Goal: Task Accomplishment & Management: Use online tool/utility

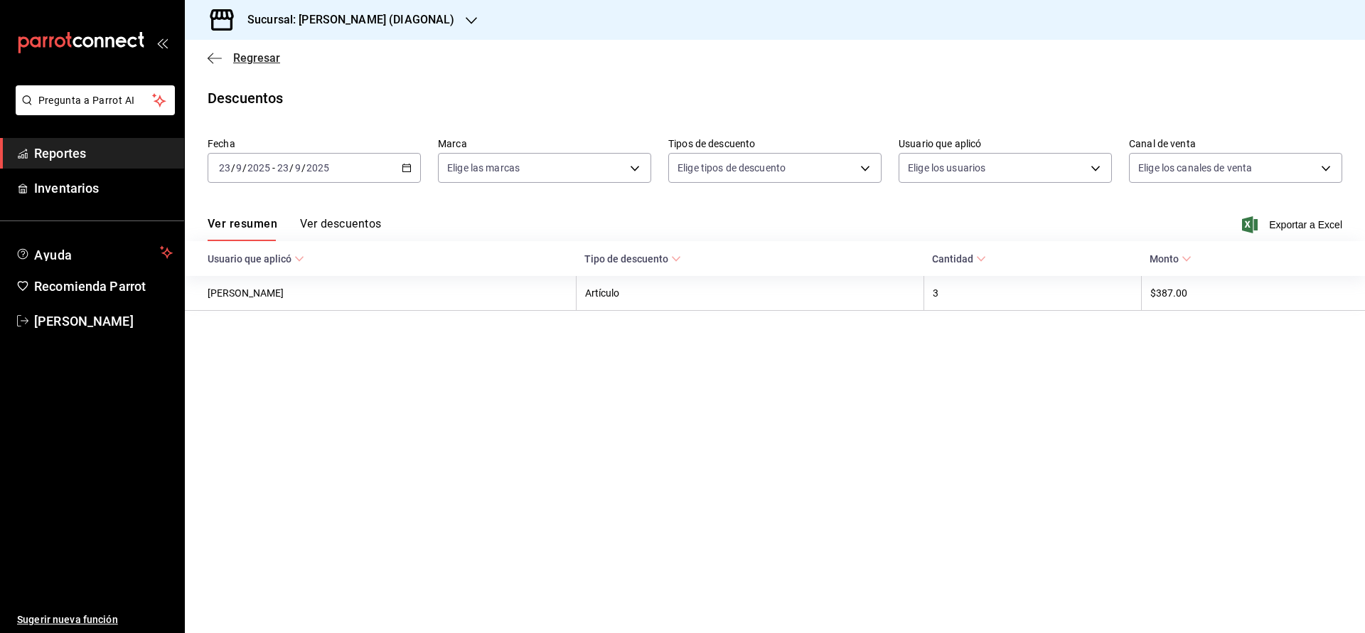
click at [255, 52] on span "Regresar" at bounding box center [256, 58] width 47 height 14
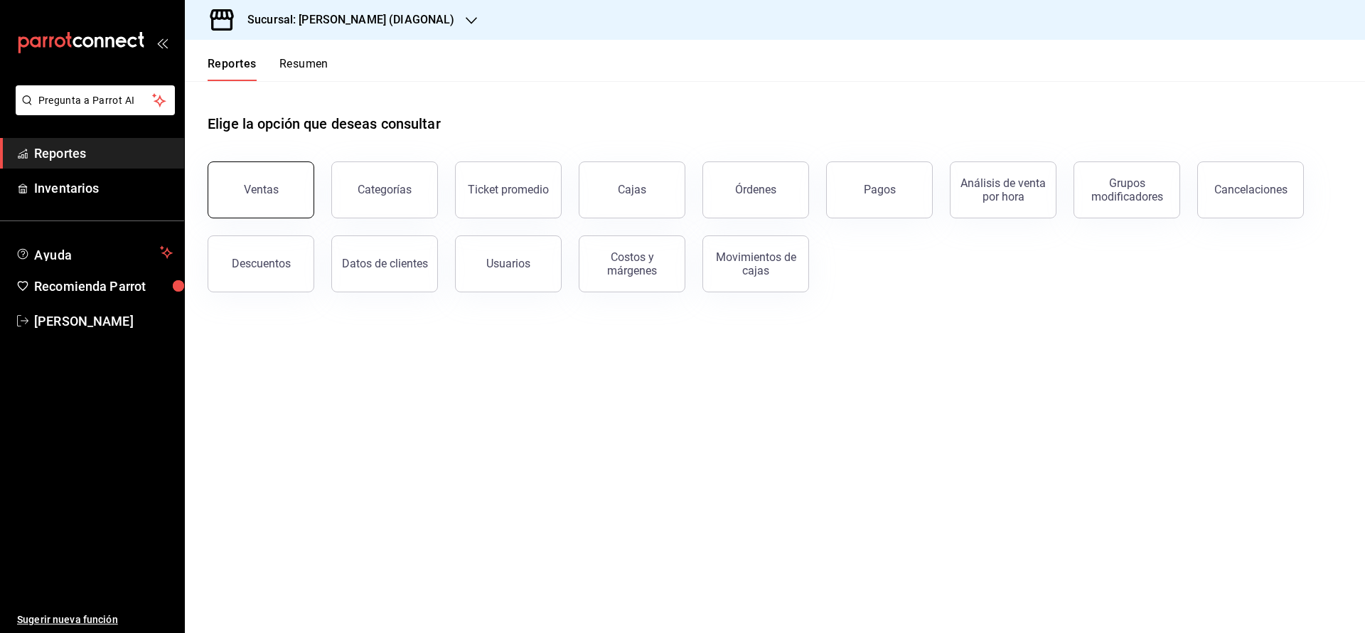
click at [244, 183] on button "Ventas" at bounding box center [261, 189] width 107 height 57
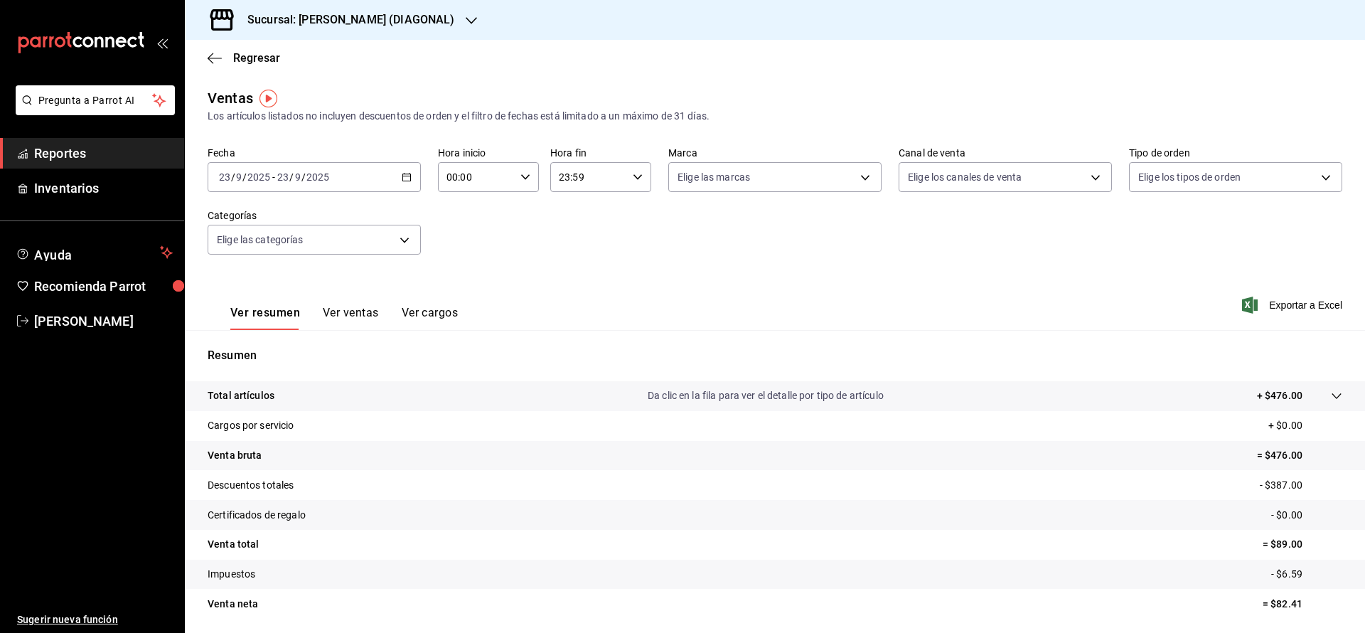
click at [414, 181] on div "2025-09-23 23 / 9 / 2025 - 2025-09-23 23 / 9 / 2025" at bounding box center [314, 177] width 213 height 30
click at [279, 254] on span "Ayer" at bounding box center [275, 252] width 110 height 15
click at [902, 183] on body "Pregunta a Parrot AI Reportes Inventarios Ayuda Recomienda Parrot Tomas Fuentes…" at bounding box center [682, 316] width 1365 height 633
click at [909, 306] on input "checkbox" at bounding box center [904, 312] width 13 height 13
checkbox input "true"
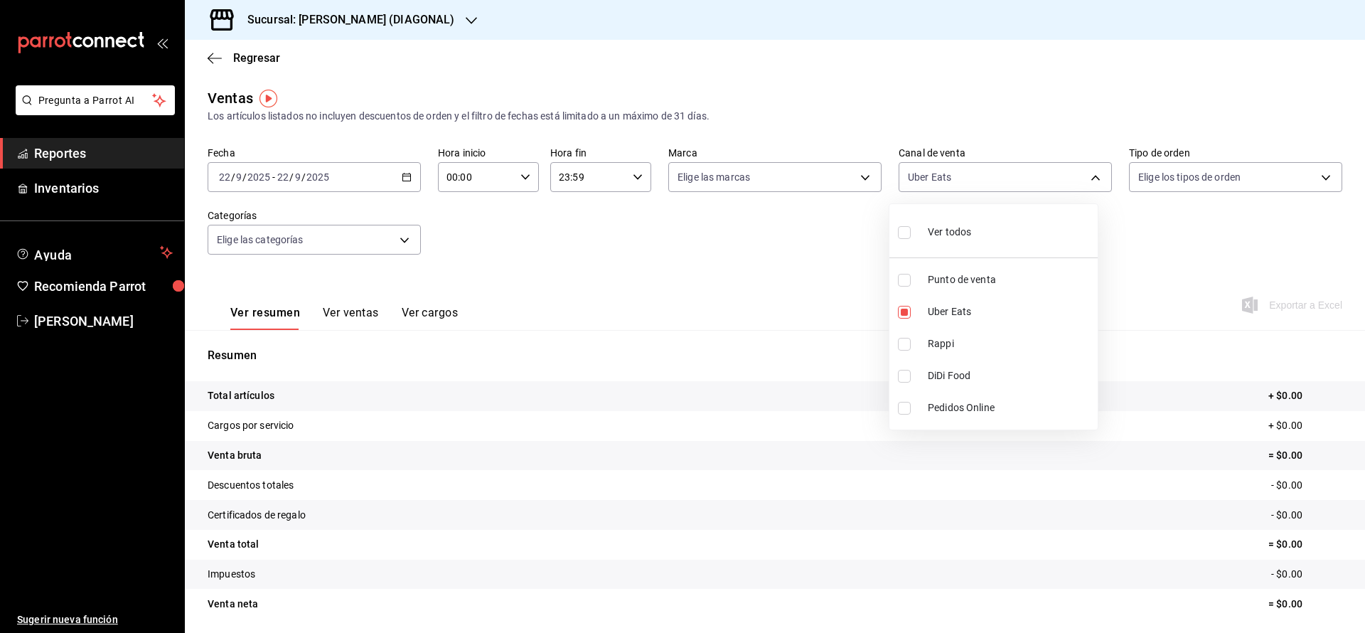
click at [901, 350] on li "Rappi" at bounding box center [993, 344] width 208 height 32
type input "UBER_EATS,RAPPI"
checkbox input "true"
click at [902, 385] on li "DiDi Food" at bounding box center [993, 376] width 208 height 32
type input "UBER_EATS,RAPPI,DIDI_FOOD"
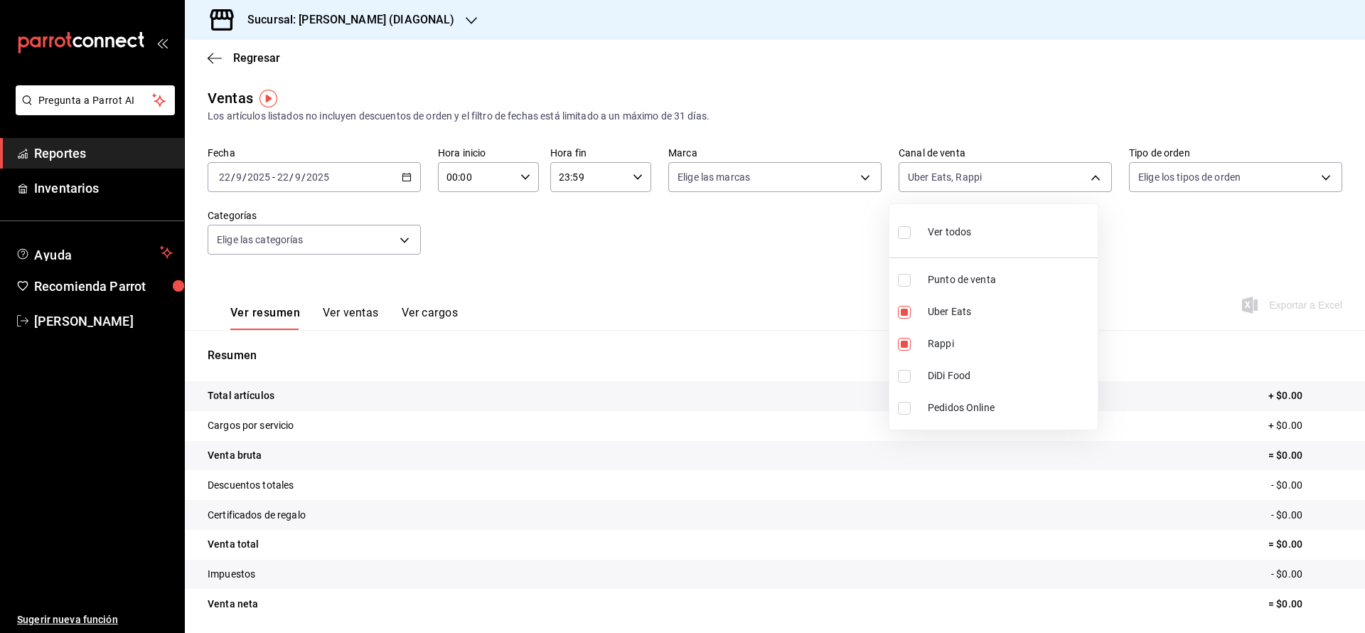
checkbox input "true"
click at [777, 277] on div at bounding box center [682, 316] width 1365 height 633
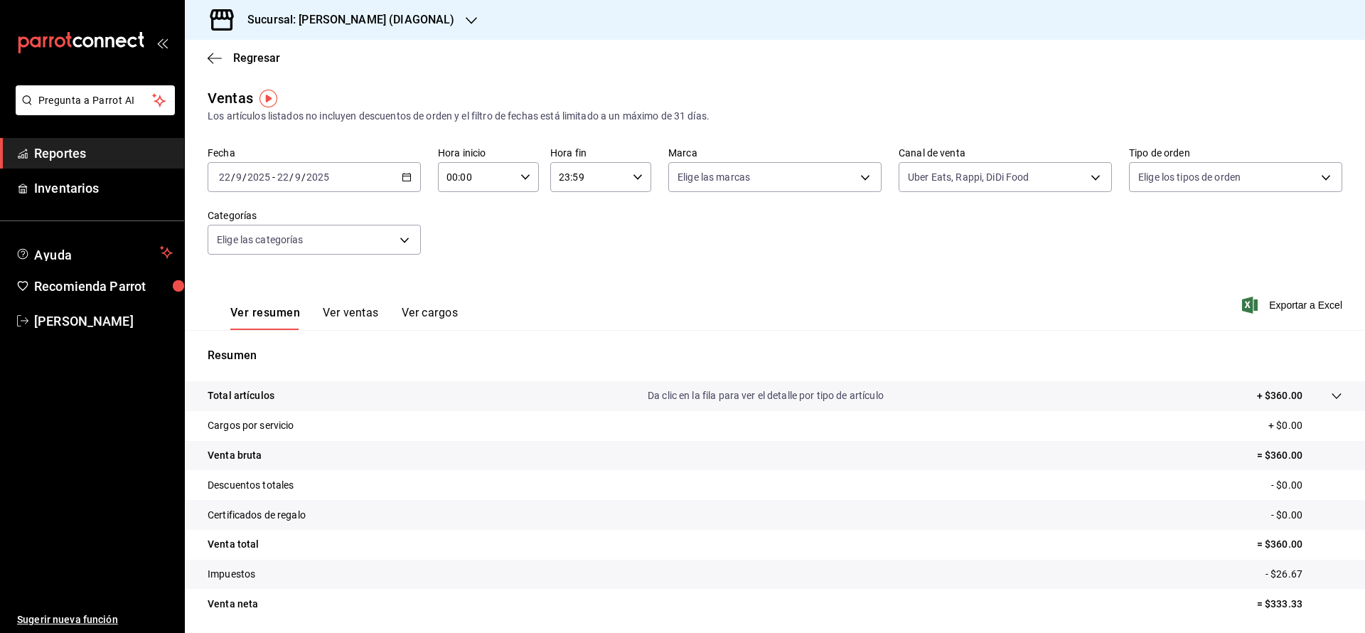
click at [326, 314] on button "Ver ventas" at bounding box center [351, 318] width 56 height 24
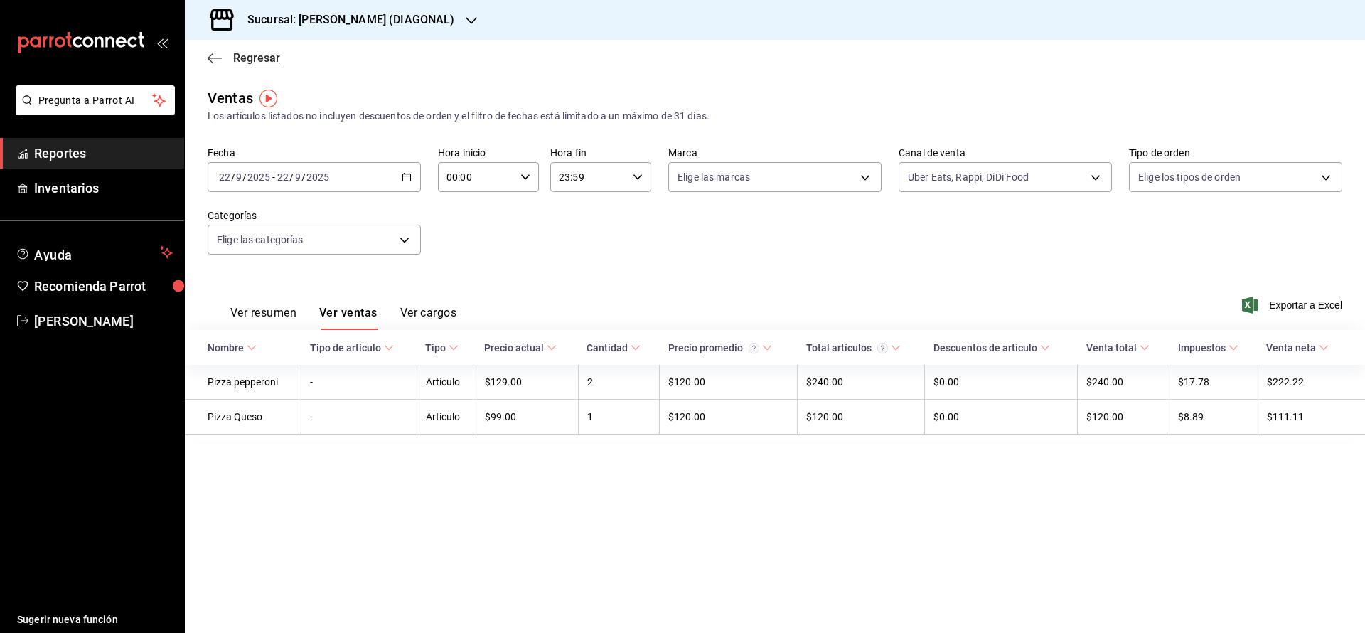
click at [245, 53] on span "Regresar" at bounding box center [256, 58] width 47 height 14
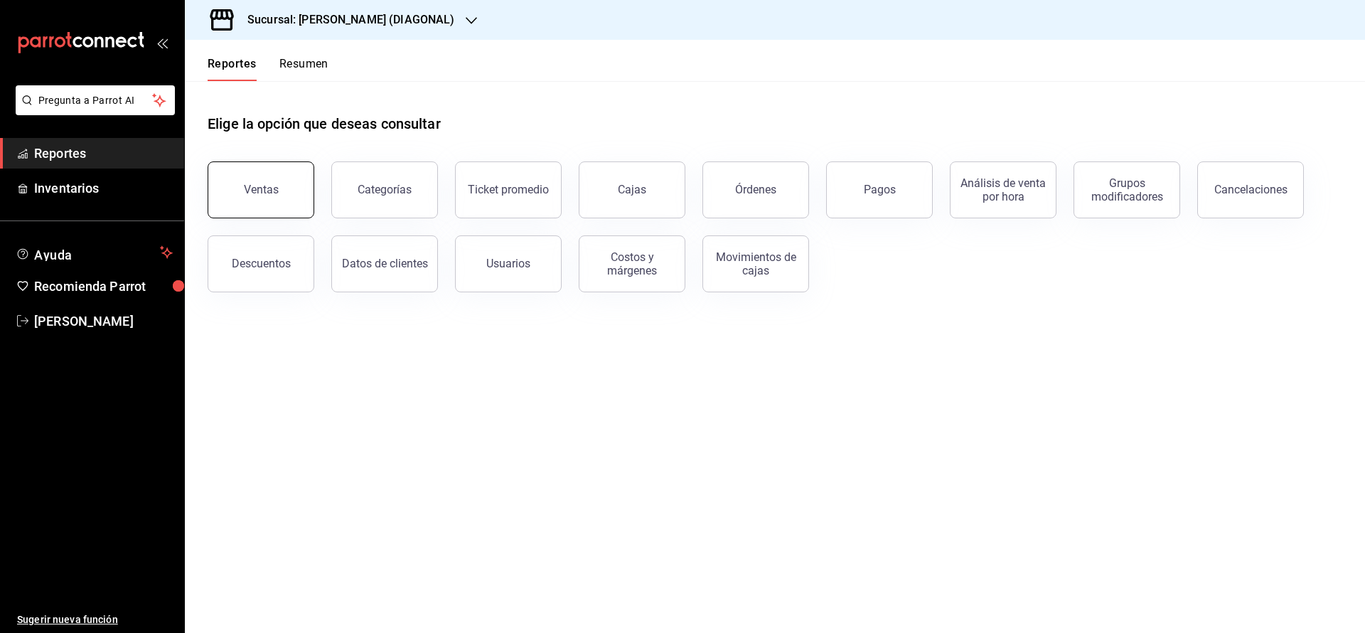
click at [273, 185] on div "Ventas" at bounding box center [261, 190] width 35 height 14
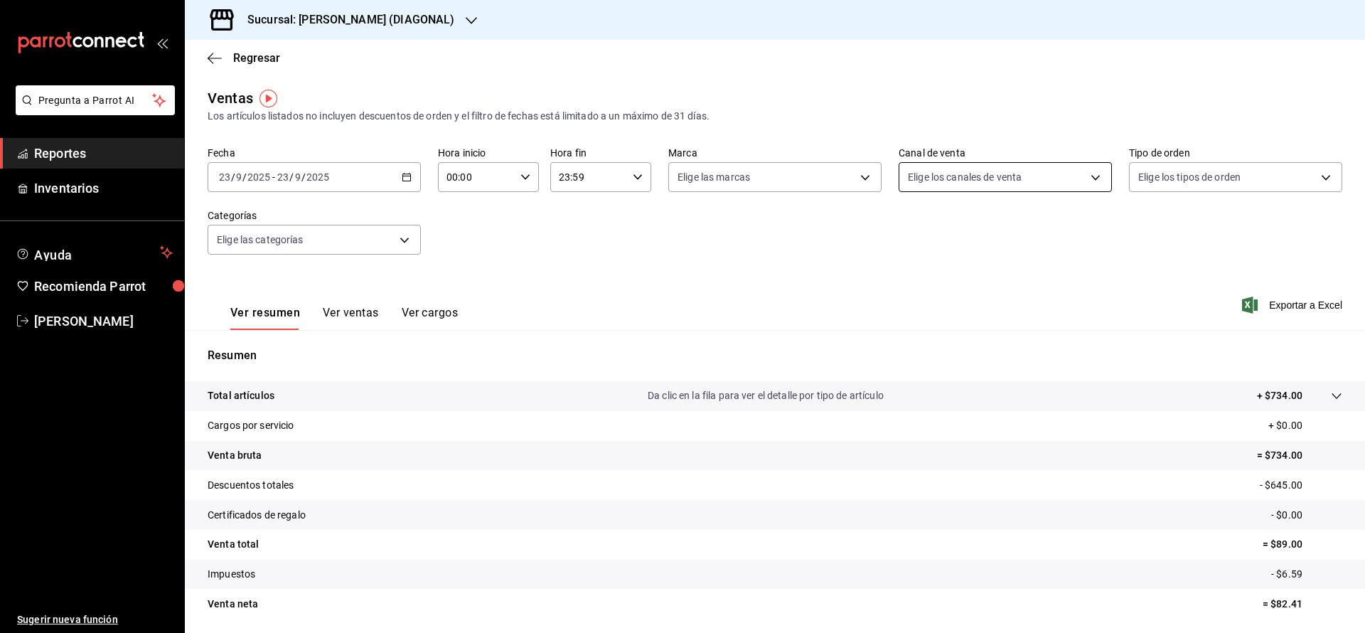
click at [1032, 184] on body "Pregunta a Parrot AI Reportes Inventarios Ayuda Recomienda Parrot Tomas Fuentes…" at bounding box center [682, 316] width 1365 height 633
click at [904, 316] on input "checkbox" at bounding box center [904, 312] width 13 height 13
checkbox input "true"
type input "UBER_EATS"
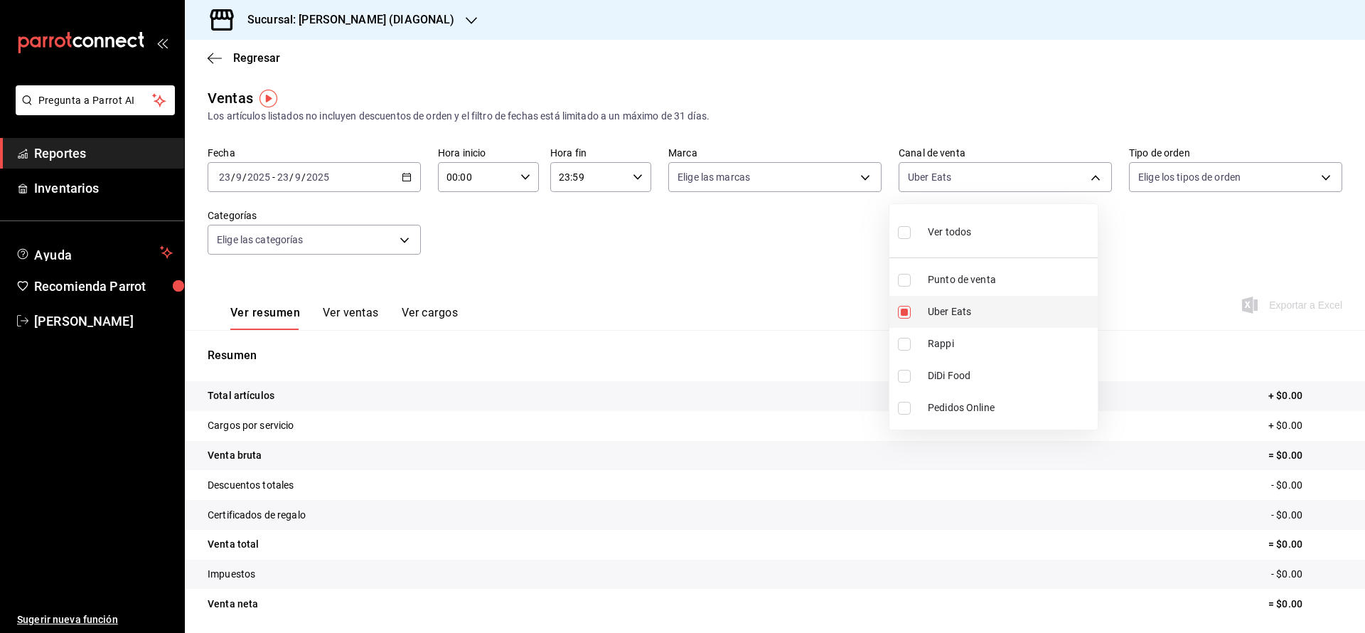
click at [906, 308] on input "checkbox" at bounding box center [904, 312] width 13 height 13
checkbox input "false"
click at [901, 283] on input "checkbox" at bounding box center [904, 280] width 13 height 13
checkbox input "true"
type input "PARROT"
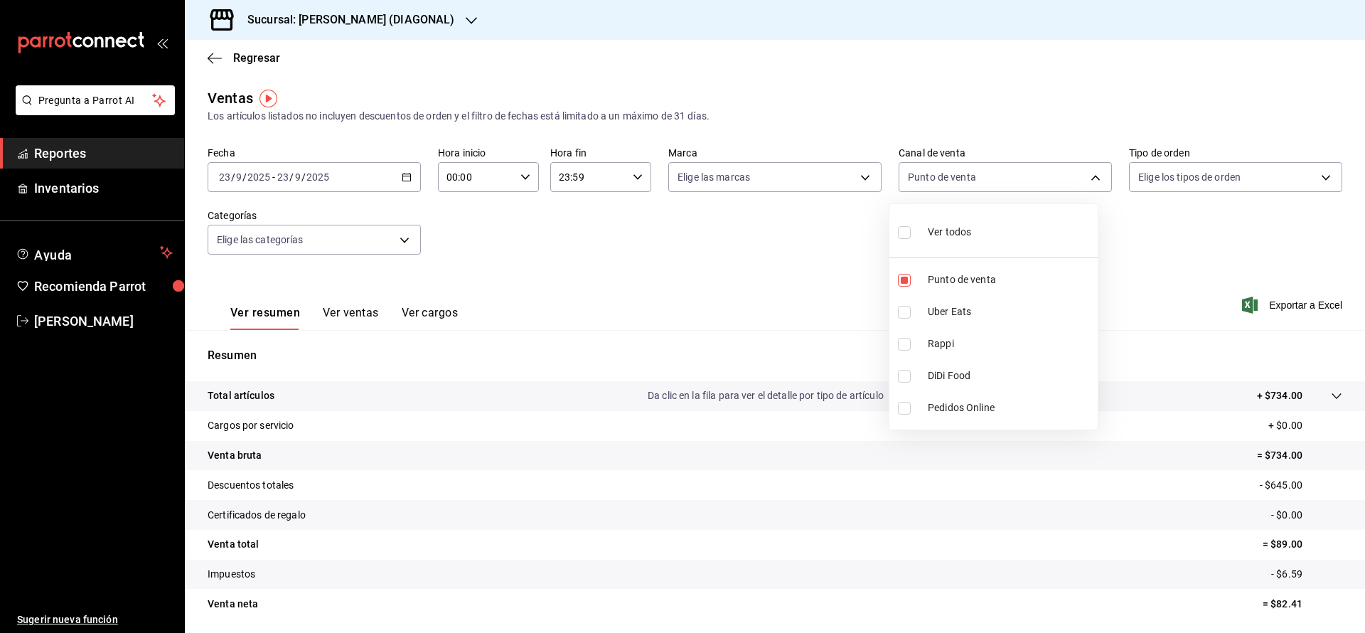
click at [728, 264] on div at bounding box center [682, 316] width 1365 height 633
click at [290, 175] on span "/" at bounding box center [291, 176] width 4 height 11
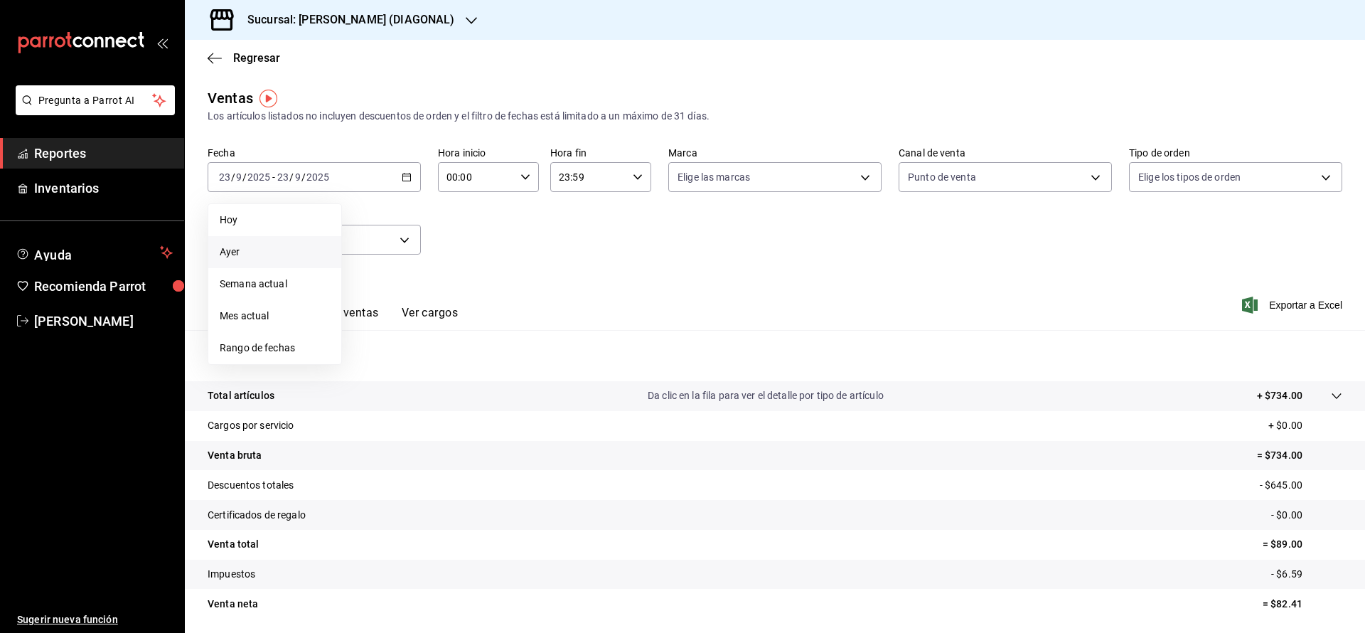
click at [273, 237] on li "Ayer" at bounding box center [274, 252] width 133 height 32
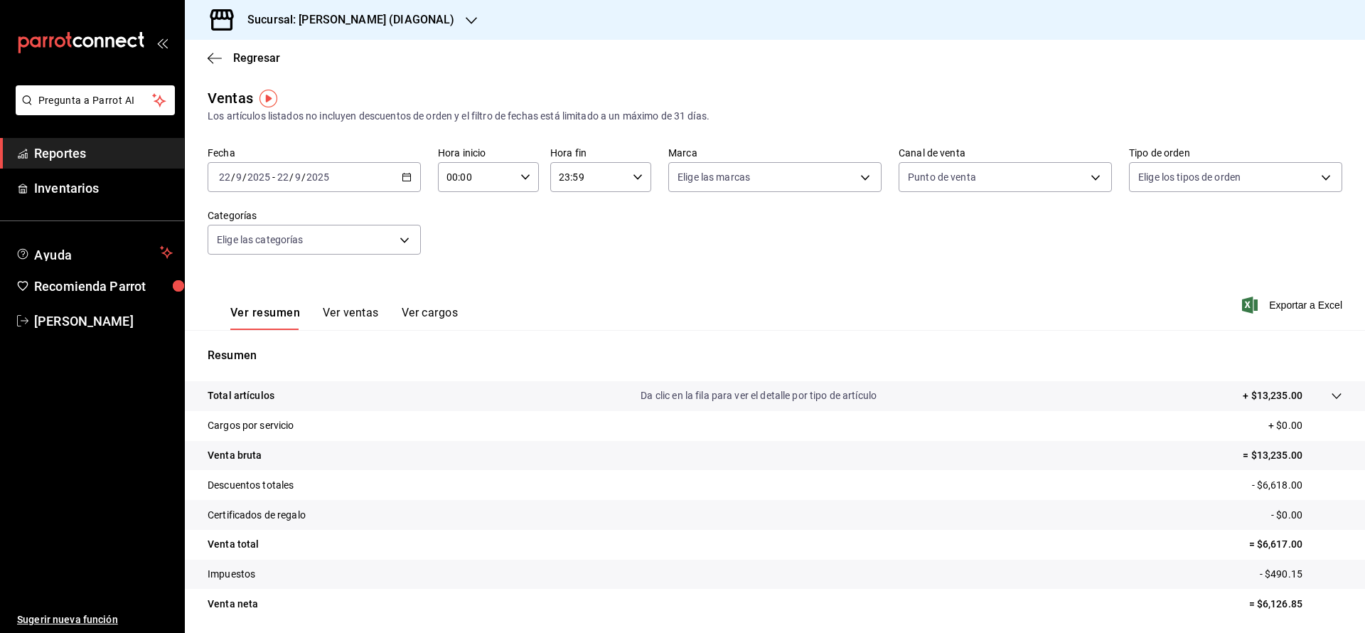
click at [353, 314] on button "Ver ventas" at bounding box center [351, 318] width 56 height 24
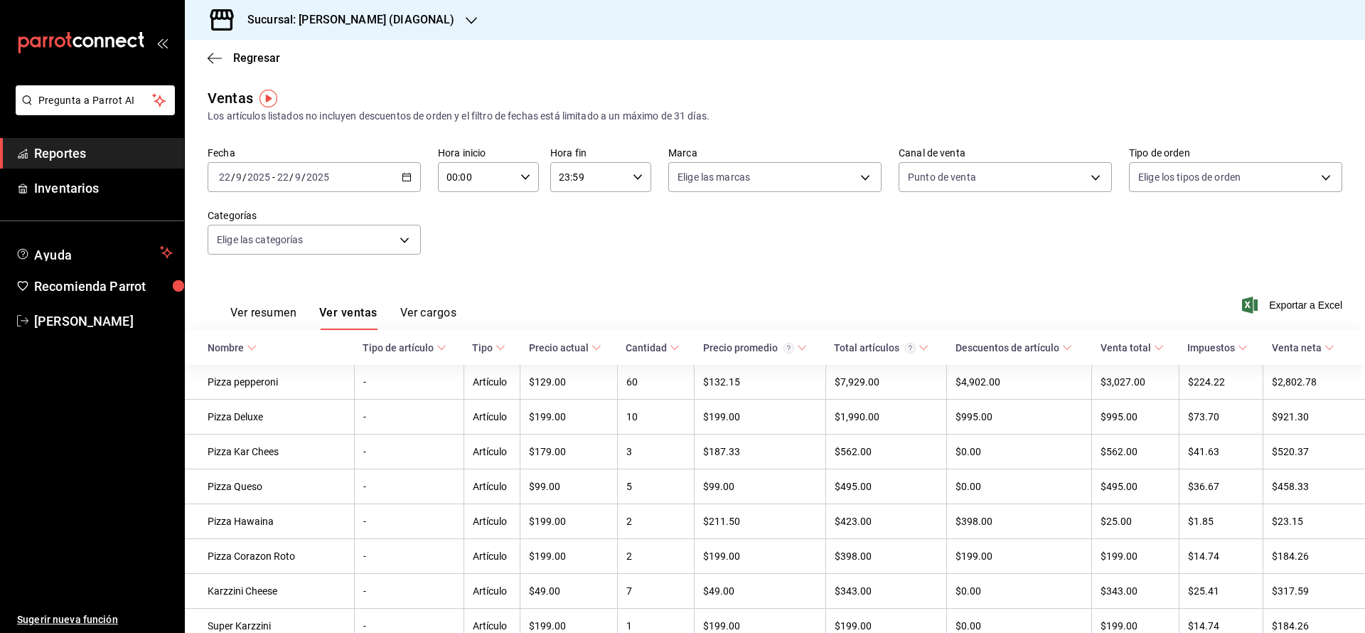
click at [572, 349] on div "Precio actual" at bounding box center [559, 347] width 60 height 11
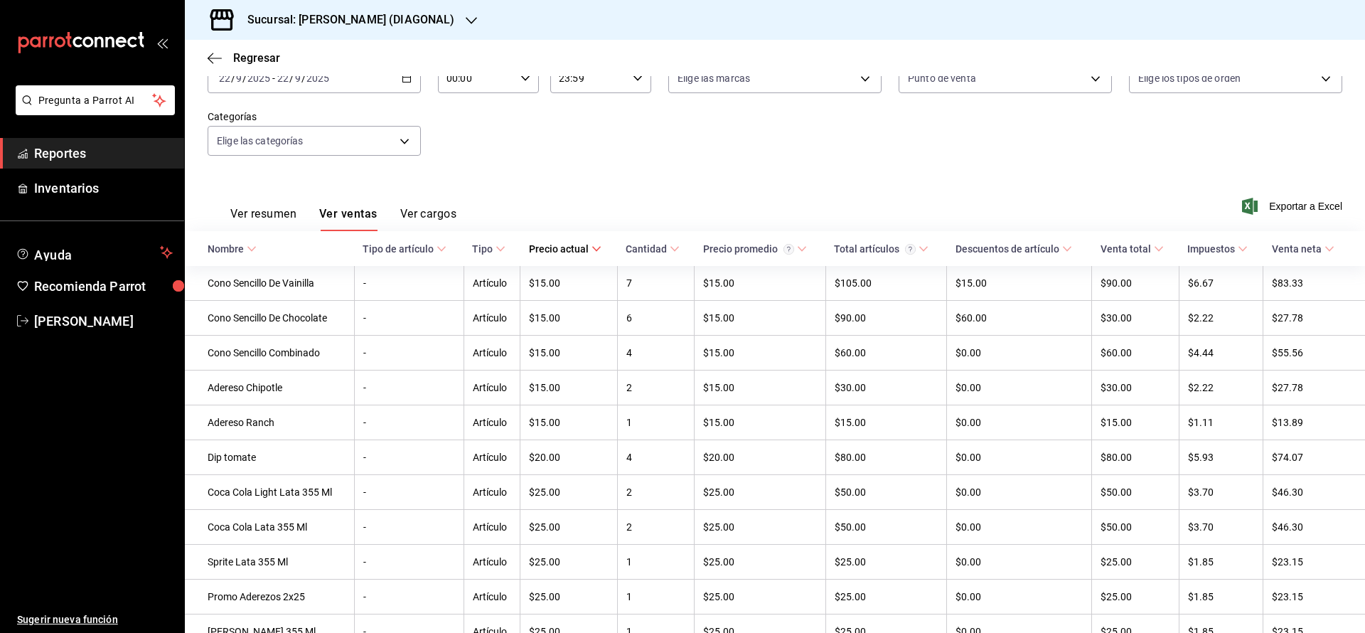
scroll to position [107, 0]
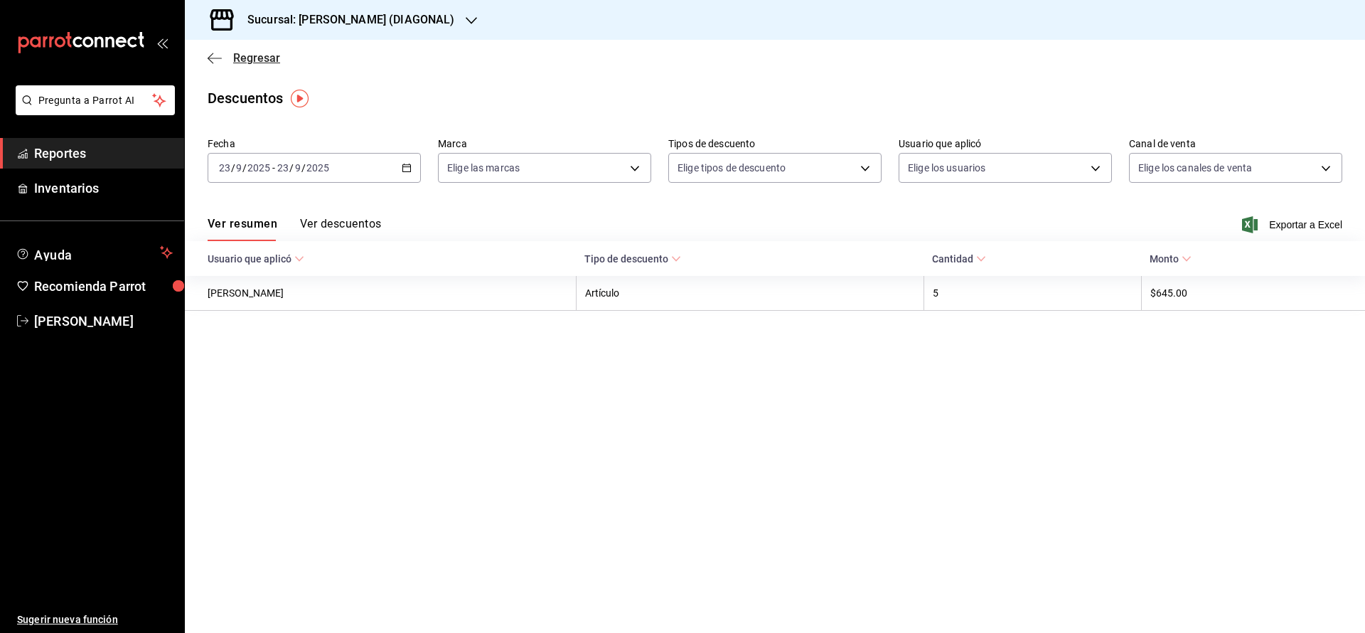
click at [235, 60] on span "Regresar" at bounding box center [256, 58] width 47 height 14
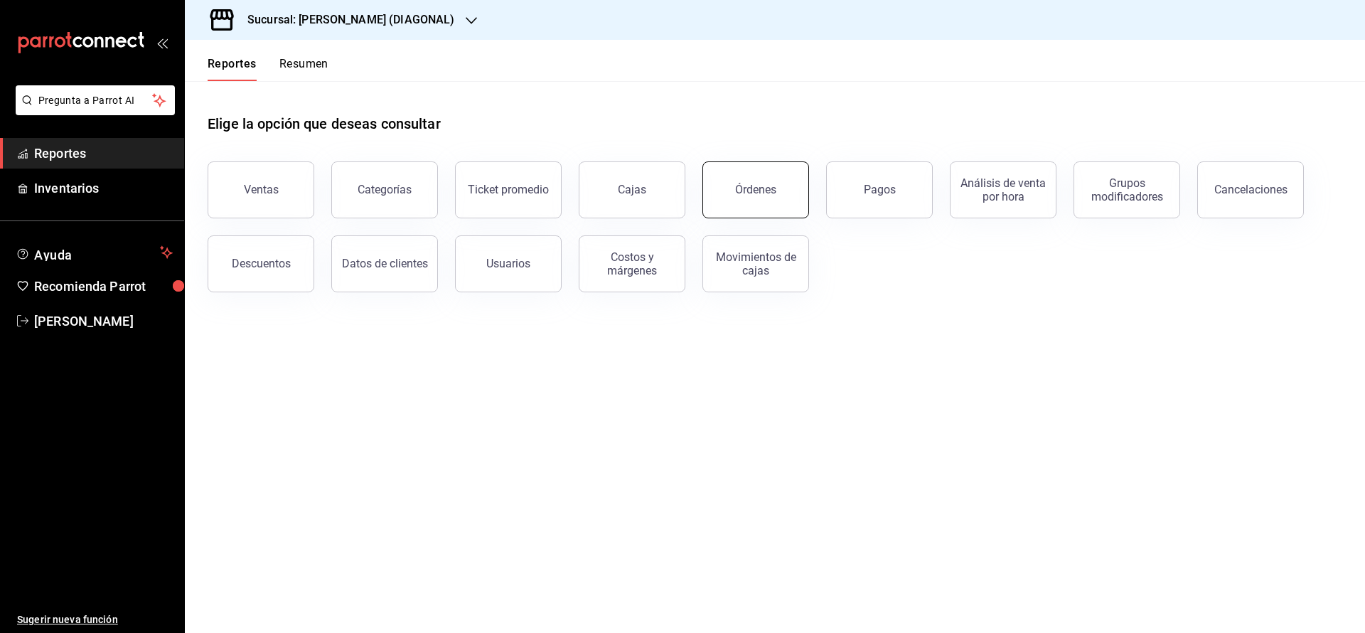
click at [758, 184] on div "Órdenes" at bounding box center [755, 190] width 41 height 14
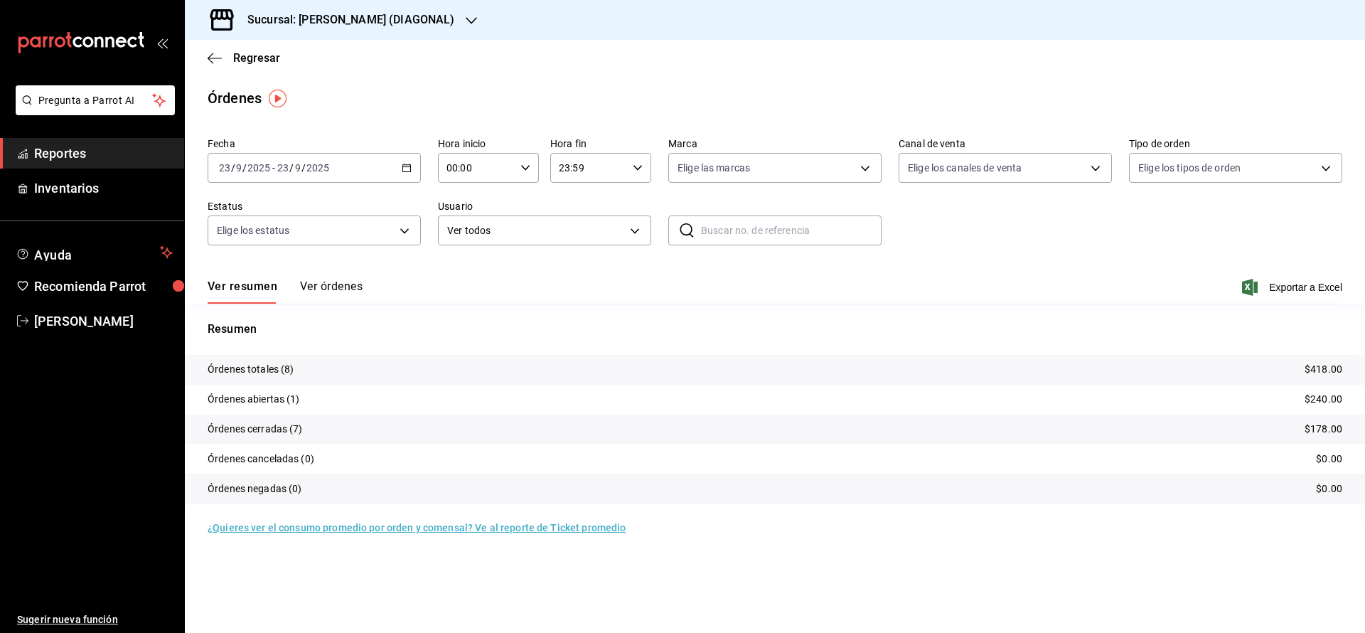
click at [405, 166] on \(Stroke\) "button" at bounding box center [407, 166] width 8 height 1
click at [264, 230] on li "Ayer" at bounding box center [274, 243] width 133 height 32
click at [1276, 285] on span "Exportar a Excel" at bounding box center [1293, 287] width 97 height 17
